Goal: Entertainment & Leisure: Consume media (video, audio)

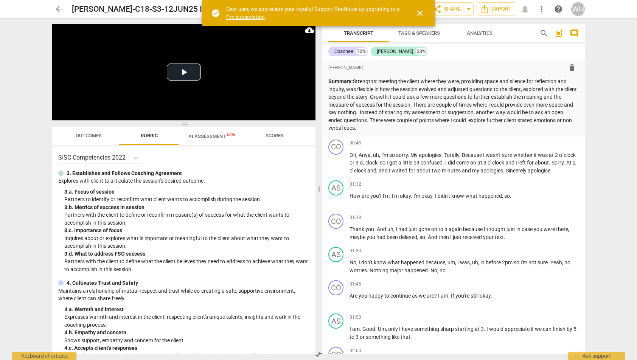
click at [422, 12] on span "close" at bounding box center [419, 13] width 9 height 9
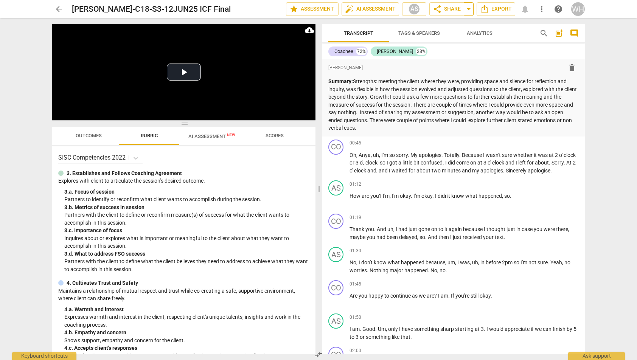
click at [469, 9] on span "arrow_drop_down" at bounding box center [468, 9] width 9 height 9
click at [519, 35] on div "Transcript Tags & Speakers Analytics" at bounding box center [427, 33] width 199 height 18
click at [541, 8] on span "more_vert" at bounding box center [541, 9] width 9 height 9
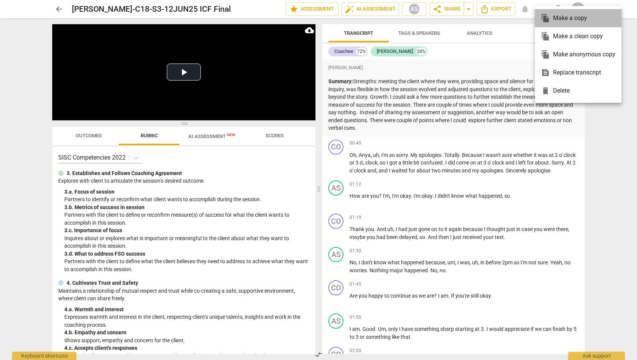
click at [552, 21] on div "file_copy Make a copy" at bounding box center [578, 18] width 75 height 18
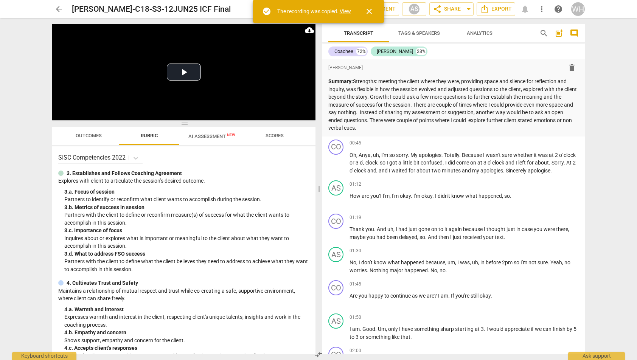
click at [345, 11] on link "View" at bounding box center [345, 11] width 11 height 6
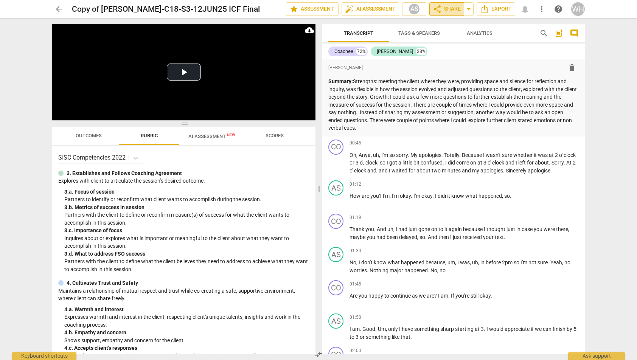
click at [447, 9] on span "share Share" at bounding box center [447, 9] width 28 height 9
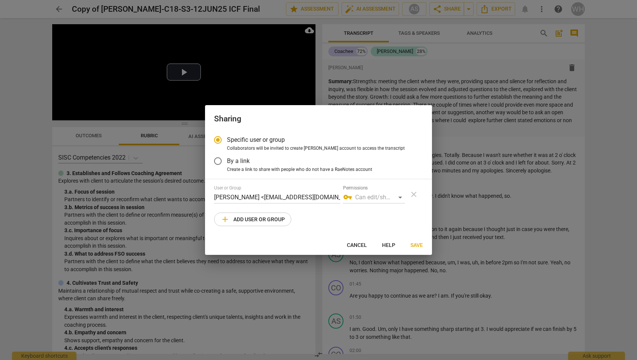
click at [241, 218] on span "add Add user or group" at bounding box center [253, 219] width 64 height 9
radio input "false"
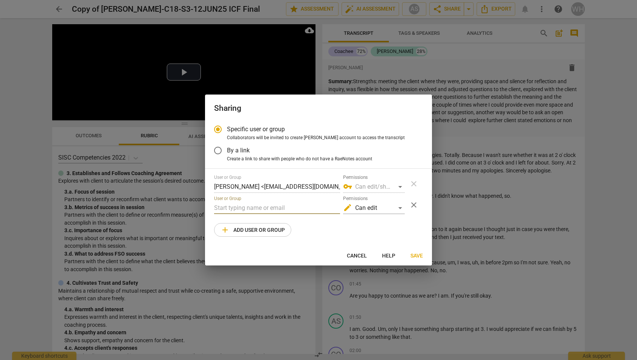
click at [247, 213] on input "text" at bounding box center [277, 208] width 126 height 12
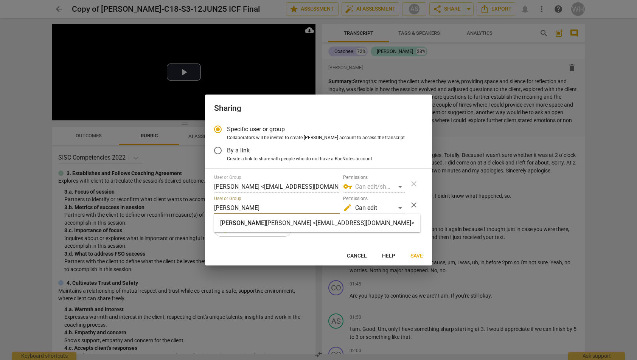
type input "merle"
click at [280, 222] on strong "McKinley <merlemckinley@icloud.com>" at bounding box center [340, 222] width 148 height 7
radio input "false"
type input "Merle McKinley <merlemckinley@icloud.com>"
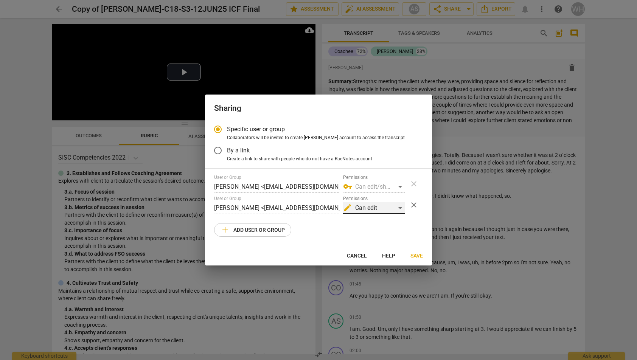
click at [398, 208] on div "edit Can edit" at bounding box center [374, 208] width 62 height 12
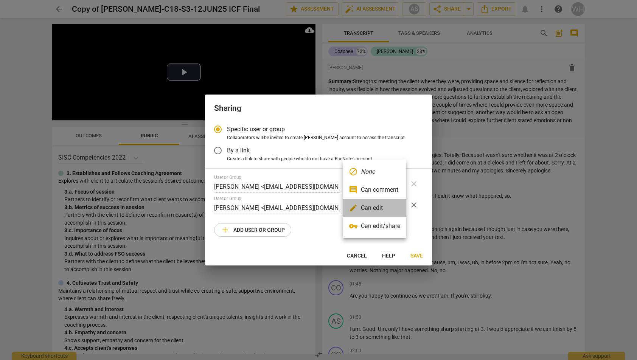
click at [369, 208] on li "edit Can edit" at bounding box center [375, 208] width 64 height 18
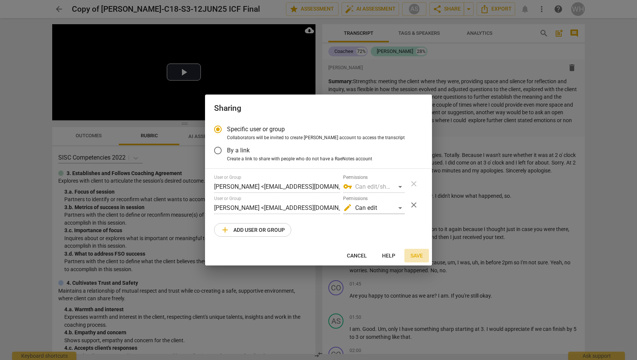
click at [419, 257] on span "Save" at bounding box center [417, 256] width 12 height 8
radio input "false"
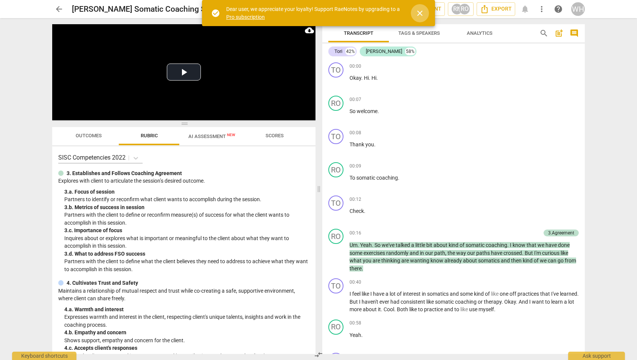
click at [421, 11] on span "close" at bounding box center [419, 13] width 9 height 9
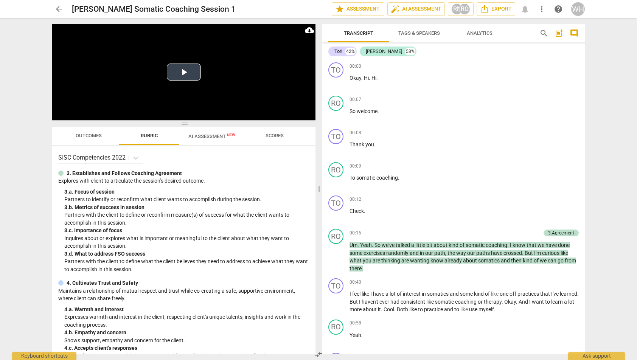
click at [254, 97] on video at bounding box center [183, 72] width 263 height 96
click at [184, 72] on button "Play Video" at bounding box center [184, 72] width 34 height 17
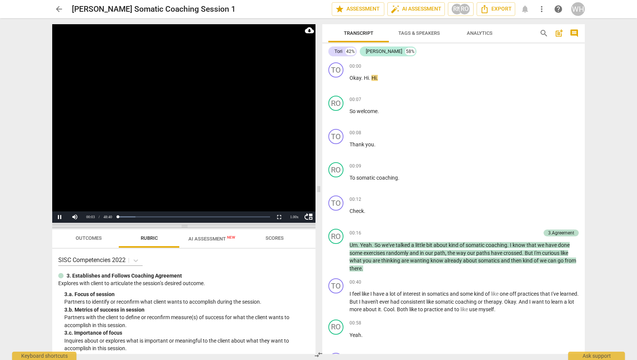
drag, startPoint x: 184, startPoint y: 123, endPoint x: 183, endPoint y: 225, distance: 101.8
click at [182, 226] on span at bounding box center [183, 226] width 263 height 5
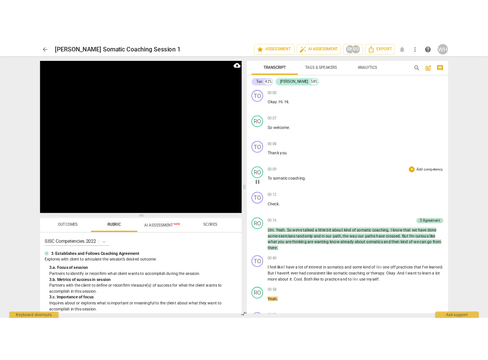
scroll to position [305, 0]
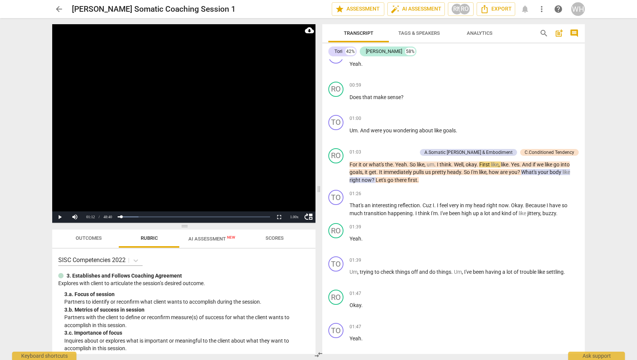
click at [178, 144] on video at bounding box center [183, 123] width 263 height 199
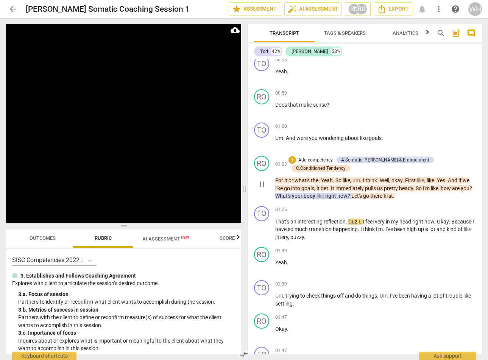
click at [420, 196] on p "For it or what's the . Yeah . So like , um . I think . Well , okay . First like…" at bounding box center [375, 188] width 201 height 23
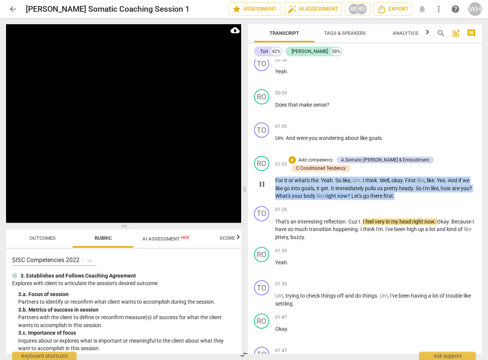
drag, startPoint x: 420, startPoint y: 196, endPoint x: 272, endPoint y: 177, distance: 149.2
click at [272, 177] on div "RO play_arrow pause 01:03 + Add competency A.Somatic [PERSON_NAME] & Embodiment…" at bounding box center [365, 178] width 234 height 50
copy p "For it or what's the . Yeah . So like , um . I think . Well , okay . First like…"
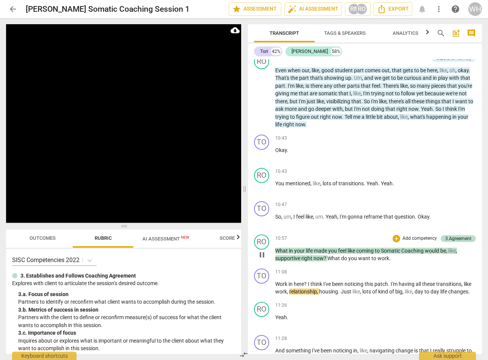
scroll to position [2067, 0]
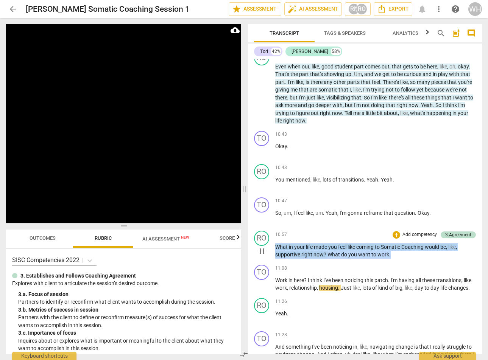
drag, startPoint x: 401, startPoint y: 264, endPoint x: 268, endPoint y: 253, distance: 133.3
click at [268, 253] on div "RO play_arrow pause 10:57 + Add competency 3.Agreement keyboard_arrow_right Wha…" at bounding box center [365, 245] width 234 height 34
copy p "What in your life made you feel like coming to Somatic Coaching would be , like…"
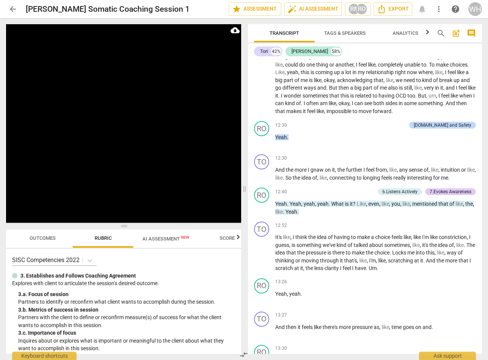
scroll to position [2674, 0]
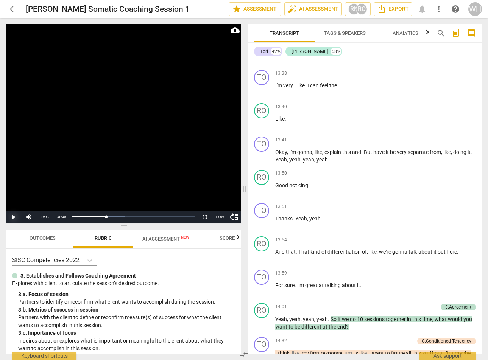
click at [15, 218] on button "Play" at bounding box center [13, 217] width 15 height 11
click at [218, 217] on div "1.00 x" at bounding box center [219, 217] width 15 height 11
click at [218, 201] on li "1.5x" at bounding box center [219, 199] width 15 height 8
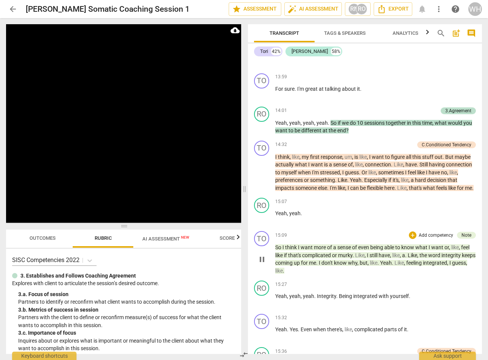
scroll to position [2864, 0]
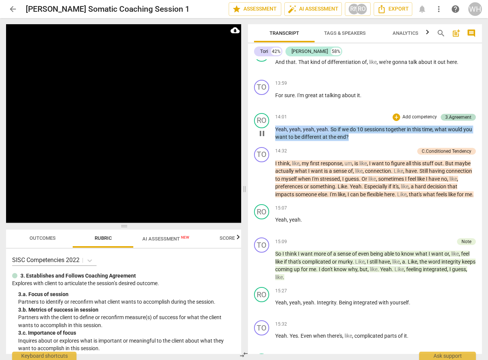
drag, startPoint x: 358, startPoint y: 150, endPoint x: 268, endPoint y: 138, distance: 91.1
click at [268, 138] on div "RO play_arrow pause 14:01 + Add competency 3.Agreement keyboard_arrow_right Yea…" at bounding box center [365, 127] width 234 height 34
copy p "Yeah , yeah , yeah , yeah . So if we do 10 sessions together in this time , wha…"
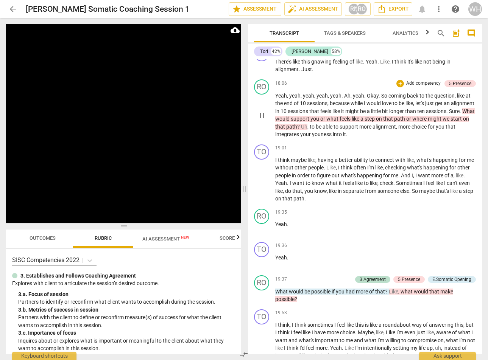
scroll to position [3591, 0]
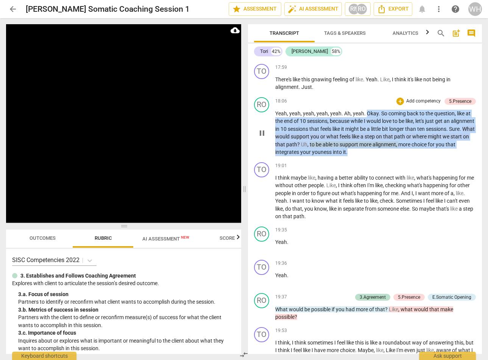
drag, startPoint x: 397, startPoint y: 175, endPoint x: 367, endPoint y: 134, distance: 51.2
click at [367, 134] on p "Yeah , yeah , yeah , yeah , yeah . Ah , yeah . Okay . So coming back to the que…" at bounding box center [375, 133] width 201 height 47
copy p "Okay . So coming back to the question , like at the end of 10 sessions , becaus…"
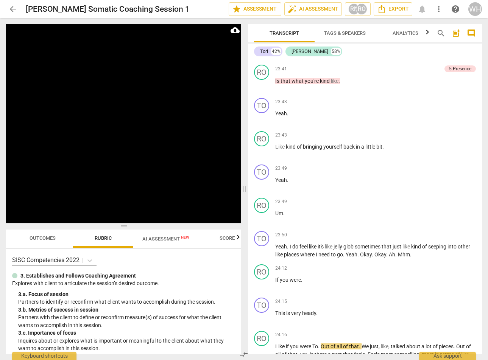
scroll to position [4539, 0]
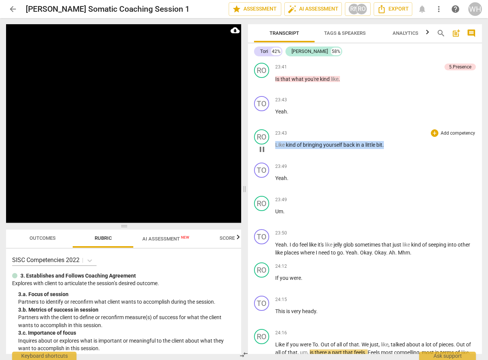
drag, startPoint x: 393, startPoint y: 159, endPoint x: 265, endPoint y: 159, distance: 128.3
click at [265, 159] on div "RO play_arrow pause 23:43 + Add competency keyboard_arrow_right Like kind of br…" at bounding box center [365, 142] width 234 height 33
copy p "Like kind of bringing yourself back in a little bit ."
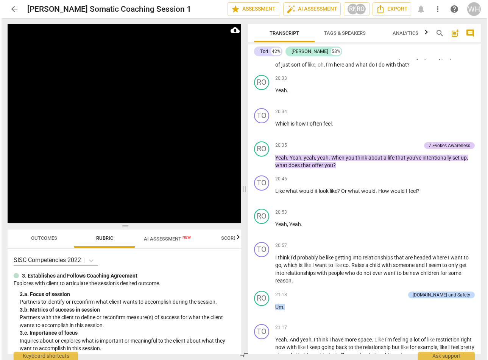
scroll to position [3898, 0]
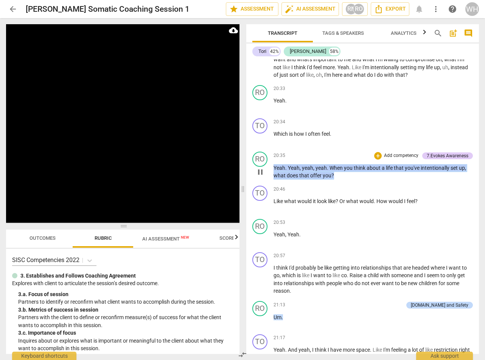
drag, startPoint x: 349, startPoint y: 189, endPoint x: 273, endPoint y: 179, distance: 77.2
click at [273, 179] on div "RO play_arrow pause 20:35 + Add competency 7.Evokes Awareness keyboard_arrow_ri…" at bounding box center [362, 166] width 233 height 34
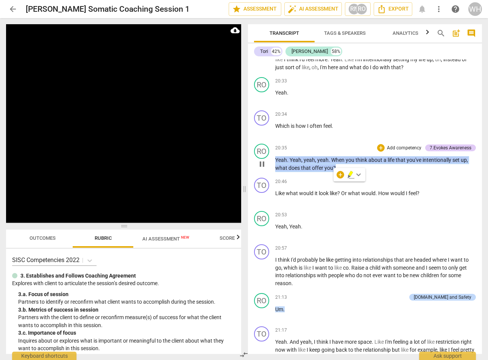
copy p "Yeah . Yeah , yeah , yeah . When you think about a life that you've intentional…"
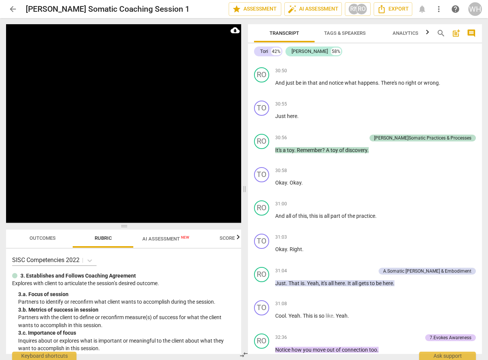
scroll to position [6959, 0]
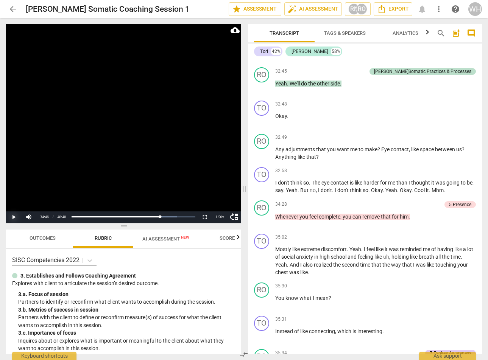
click at [12, 216] on button "Play" at bounding box center [13, 217] width 15 height 11
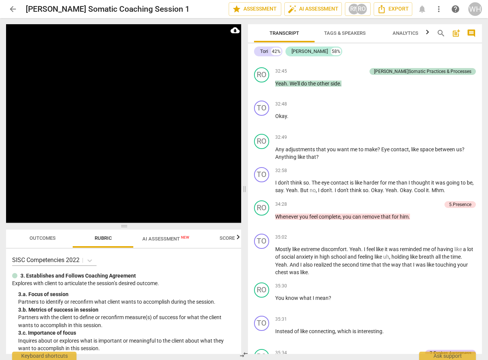
scroll to position [7275, 0]
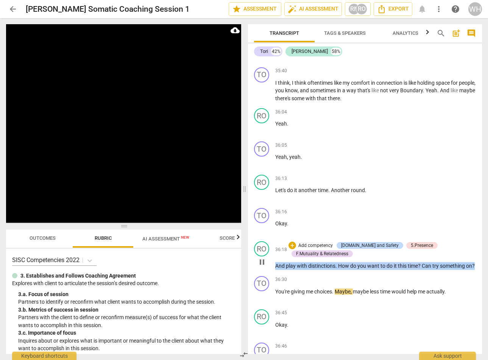
drag, startPoint x: 292, startPoint y: 288, endPoint x: 274, endPoint y: 277, distance: 21.2
click at [274, 273] on div "RO play_arrow pause 36:18 + Add competency [DOMAIN_NAME] and Safety 5.Presence …" at bounding box center [365, 255] width 234 height 35
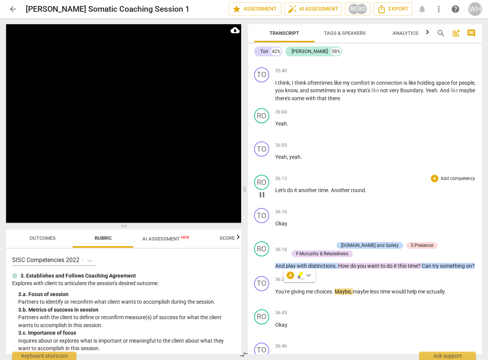
click at [333, 202] on div "36:13 + Add competency keyboard_arrow_right Let's do it another time . Another …" at bounding box center [375, 188] width 201 height 27
drag, startPoint x: 372, startPoint y: 205, endPoint x: 272, endPoint y: 203, distance: 100.3
click at [272, 203] on div "RO play_arrow pause 36:13 + Add competency keyboard_arrow_right Let's do it ano…" at bounding box center [365, 188] width 234 height 33
copy p "Let's do it another time . Another round ."
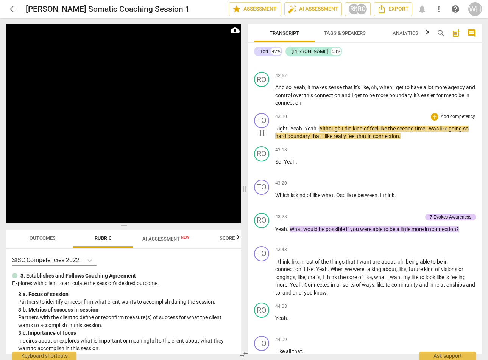
scroll to position [8777, 0]
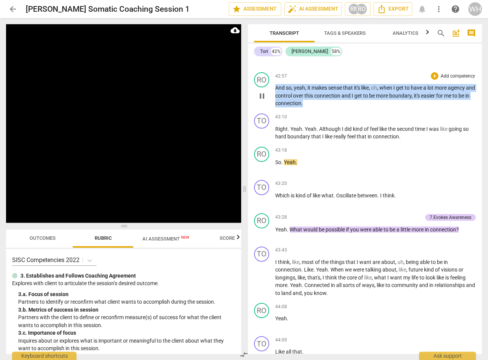
drag, startPoint x: 328, startPoint y: 113, endPoint x: 270, endPoint y: 95, distance: 60.2
click at [270, 95] on div "RO play_arrow pause 42:57 + Add competency keyboard_arrow_right And so , yeah ,…" at bounding box center [365, 89] width 234 height 41
copy p "And so , yeah , it makes sense that it's like , oh , when I get to have a lot m…"
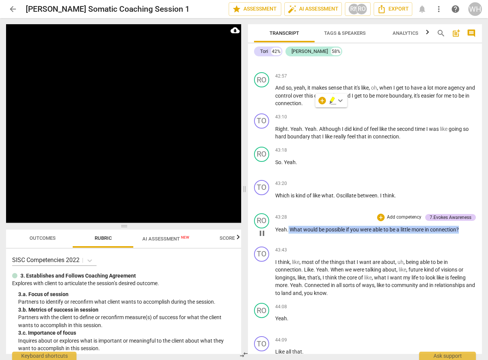
scroll to position [9073, 0]
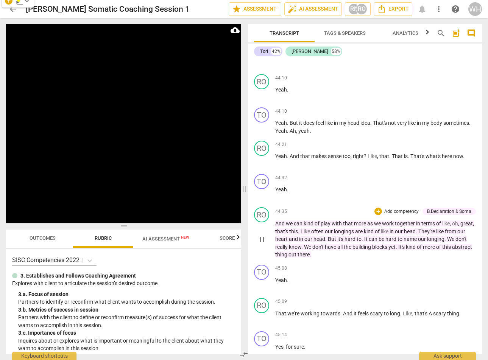
drag, startPoint x: 468, startPoint y: 238, endPoint x: 289, endPoint y: 238, distance: 179.3
click at [289, 238] on div "TO play_arrow pause 00:00 + Add competency keyboard_arrow_right Okay . Hi . Hi …" at bounding box center [365, 206] width 234 height 295
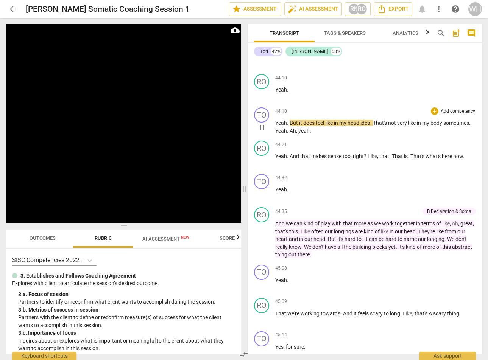
click at [345, 126] on span "my" at bounding box center [343, 123] width 8 height 6
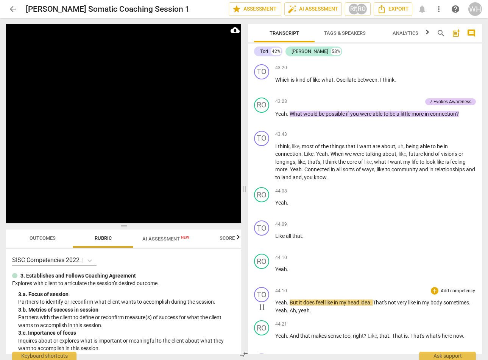
scroll to position [8888, 0]
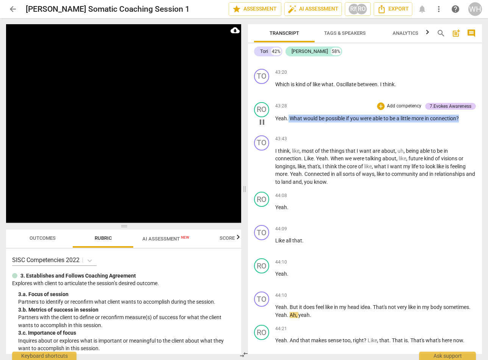
drag, startPoint x: 467, startPoint y: 128, endPoint x: 288, endPoint y: 125, distance: 179.4
click at [288, 123] on p "Yeah . What would be possible if you were able to be a little more in connectio…" at bounding box center [375, 119] width 201 height 8
copy p "What would be possible if you were able to be a little more in connection ?"
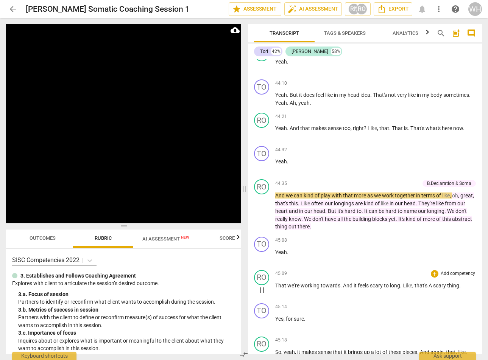
scroll to position [9091, 0]
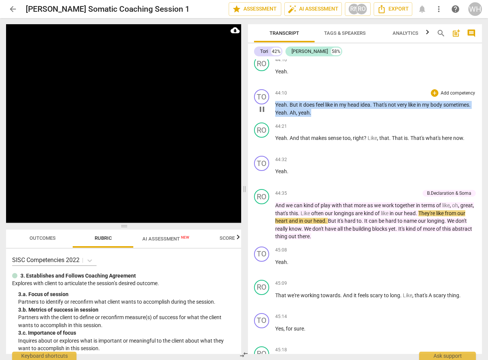
drag, startPoint x: 349, startPoint y: 118, endPoint x: 270, endPoint y: 111, distance: 79.8
click at [270, 111] on div "TO play_arrow pause 44:10 + Add competency keyboard_arrow_right Yeah . But it d…" at bounding box center [365, 102] width 234 height 33
copy p "Yeah . But it does feel like in my head idea . That's not very like in my body …"
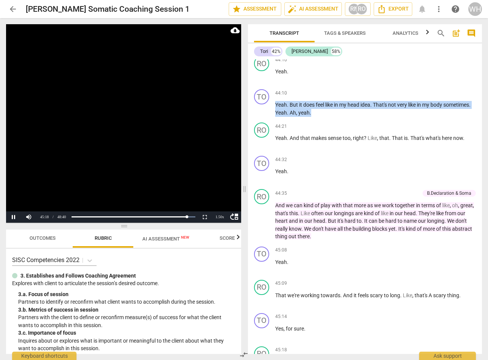
scroll to position [9395, 0]
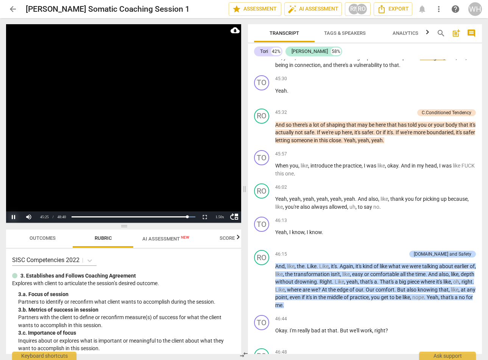
click at [13, 215] on button "Pause" at bounding box center [13, 217] width 15 height 11
